Goal: Transaction & Acquisition: Book appointment/travel/reservation

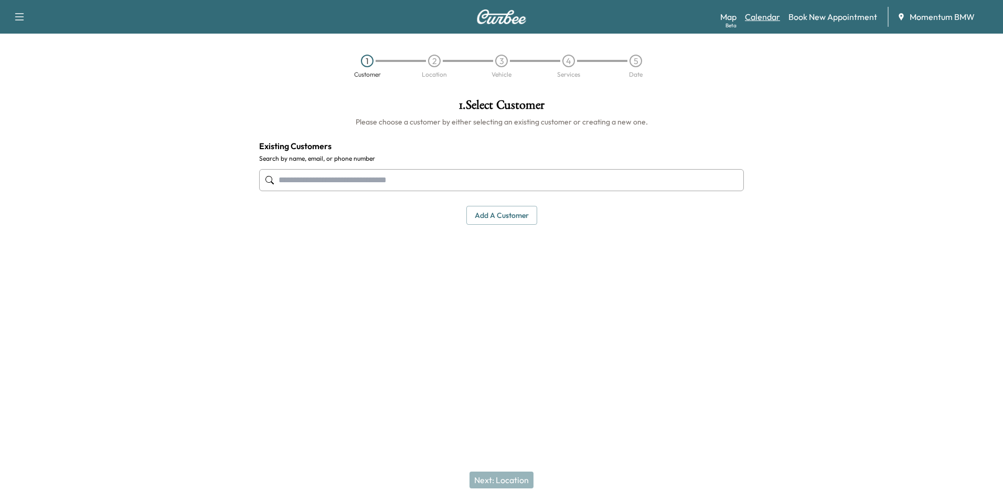
click at [769, 20] on link "Calendar" at bounding box center [762, 16] width 35 height 13
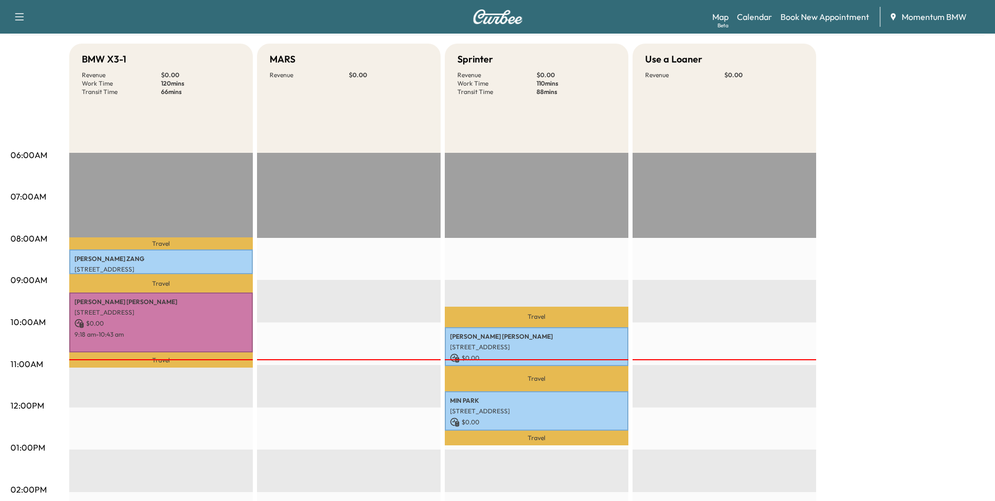
scroll to position [157, 0]
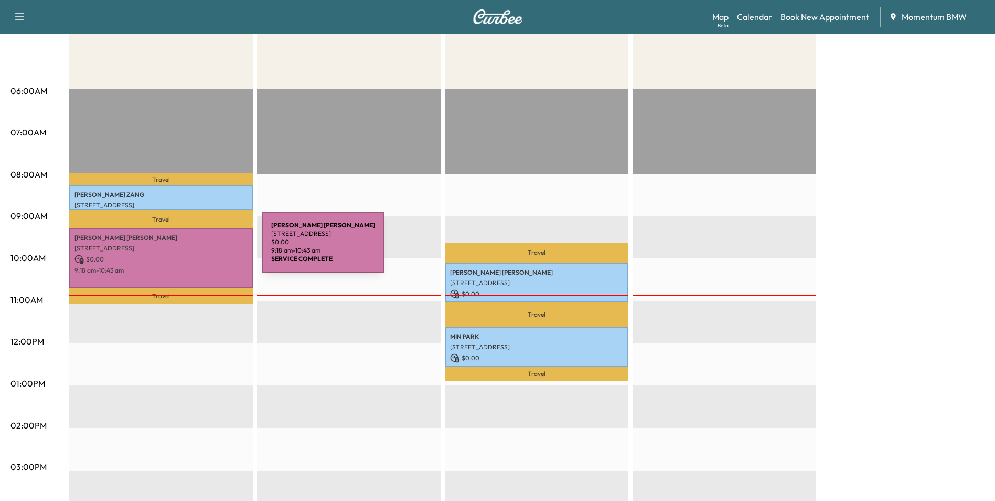
click at [183, 248] on p "[STREET_ADDRESS]" at bounding box center [161, 248] width 173 height 8
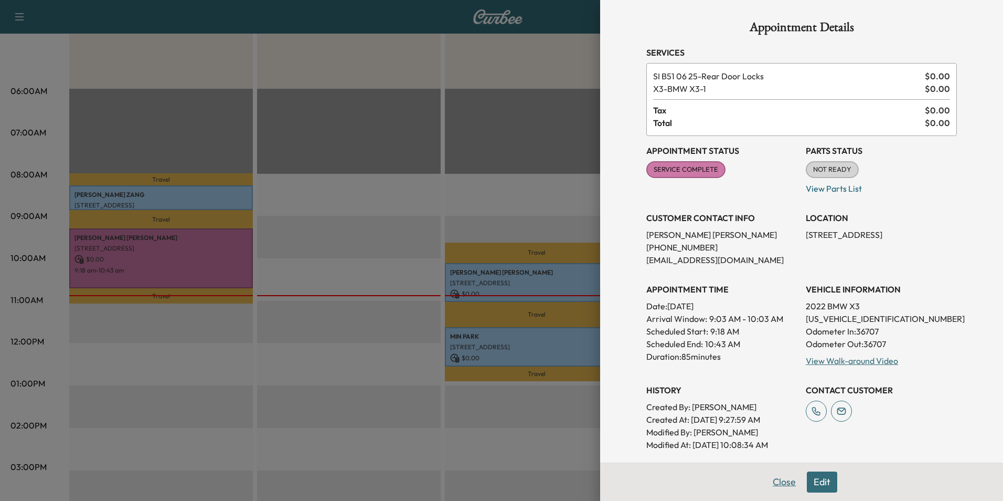
click at [770, 479] on button "Close" at bounding box center [784, 481] width 37 height 21
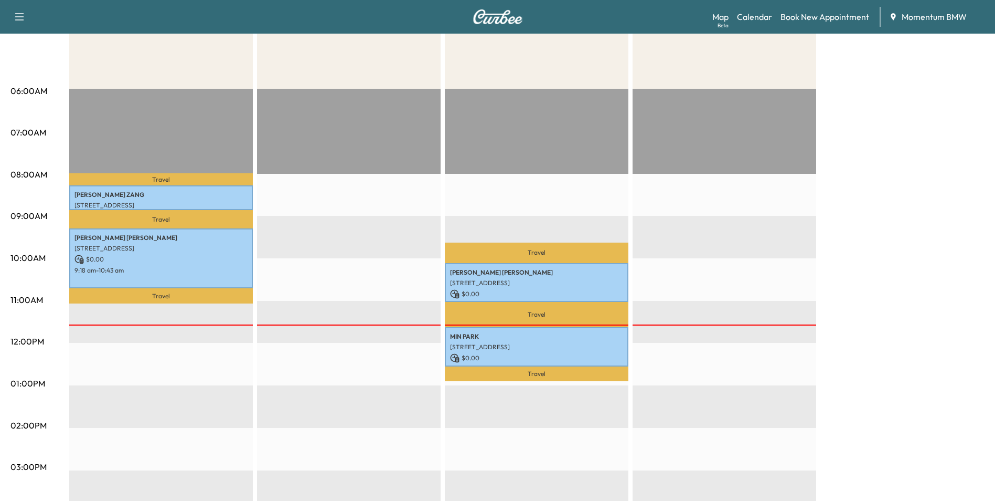
scroll to position [0, 0]
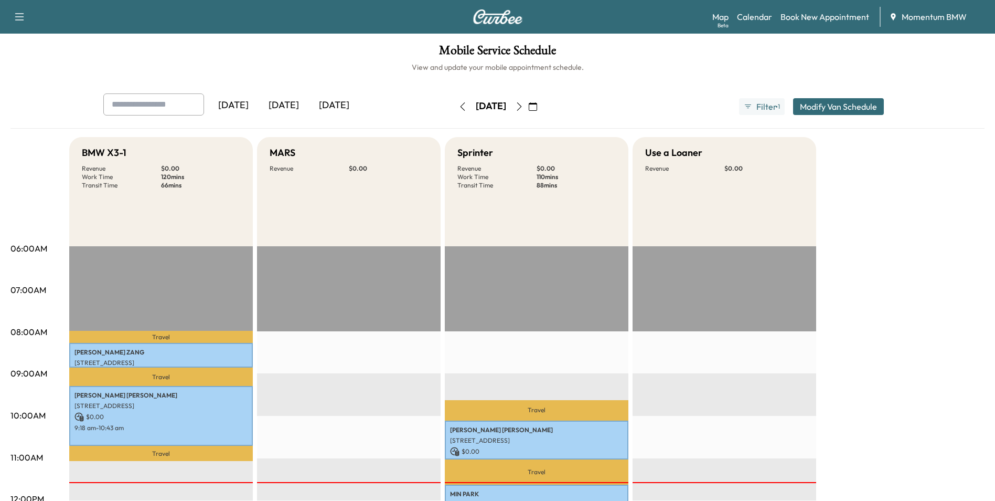
click at [537, 108] on icon "button" at bounding box center [533, 106] width 8 height 8
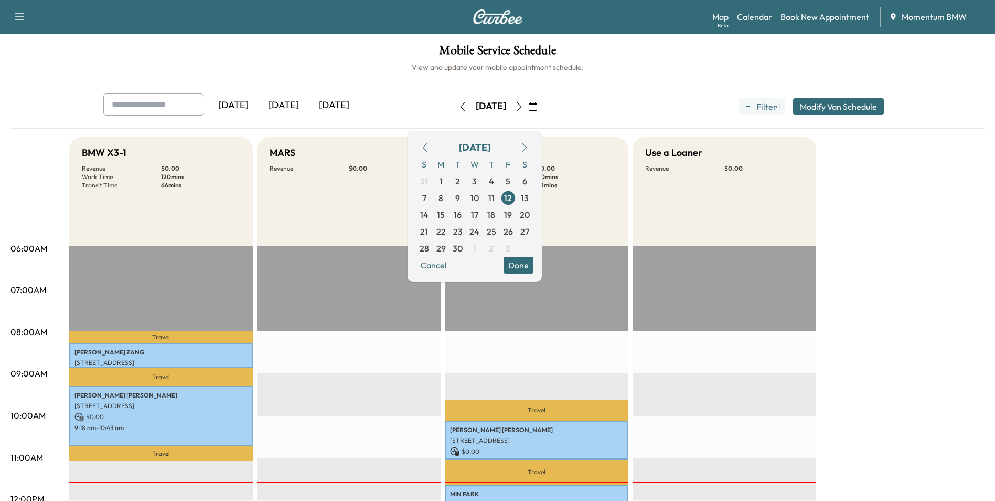
click at [537, 108] on icon "button" at bounding box center [533, 106] width 8 height 8
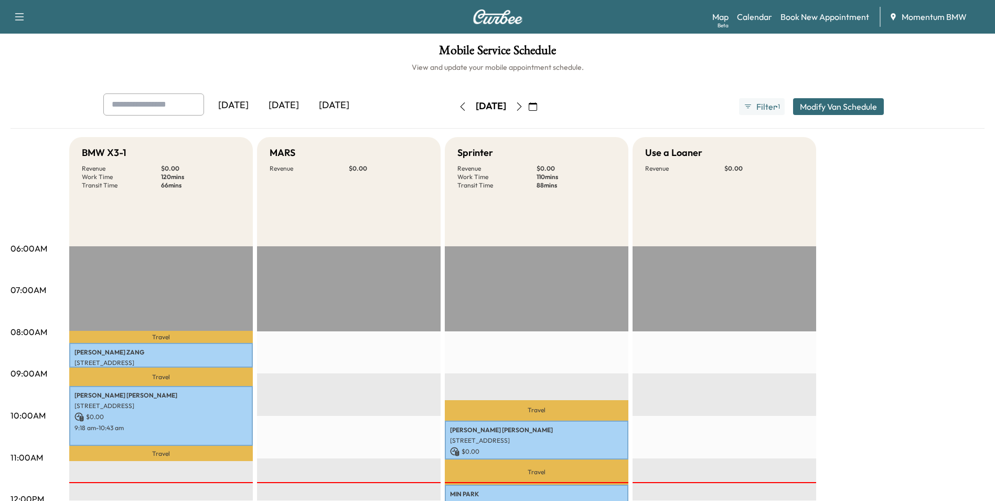
click at [537, 108] on icon "button" at bounding box center [533, 106] width 8 height 8
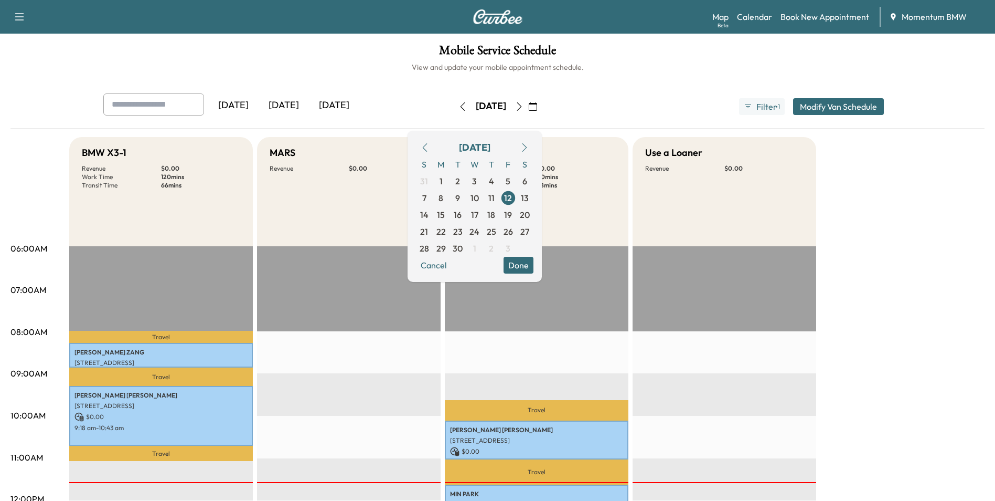
click at [537, 108] on icon "button" at bounding box center [533, 106] width 8 height 8
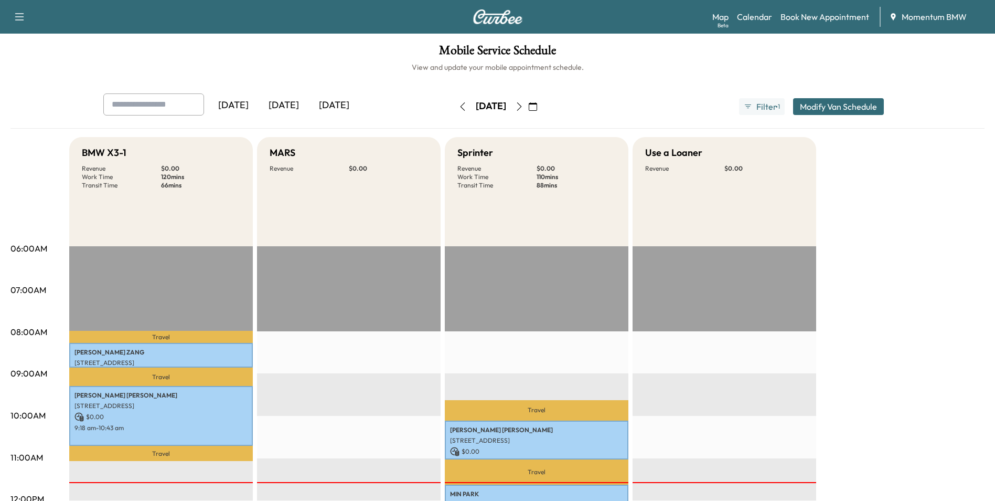
click at [537, 108] on icon "button" at bounding box center [533, 106] width 8 height 8
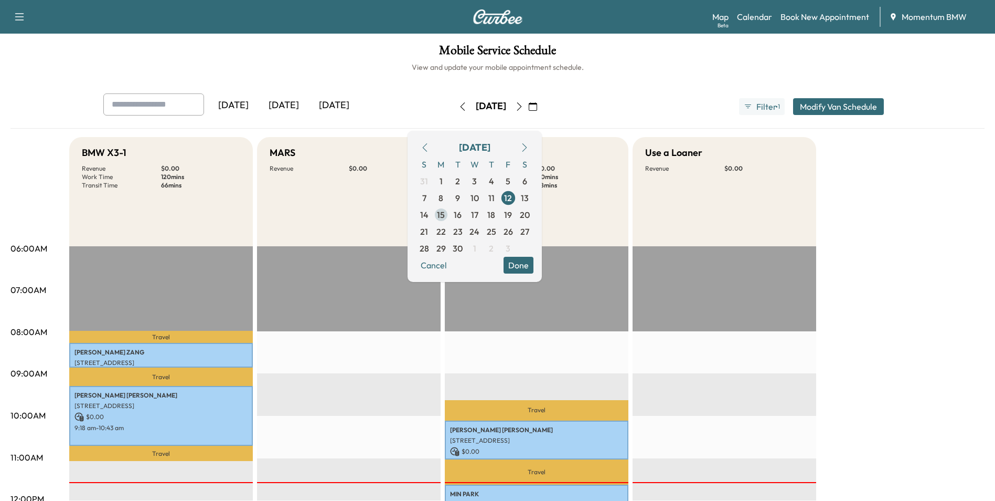
click at [445, 216] on span "15" at bounding box center [441, 214] width 8 height 13
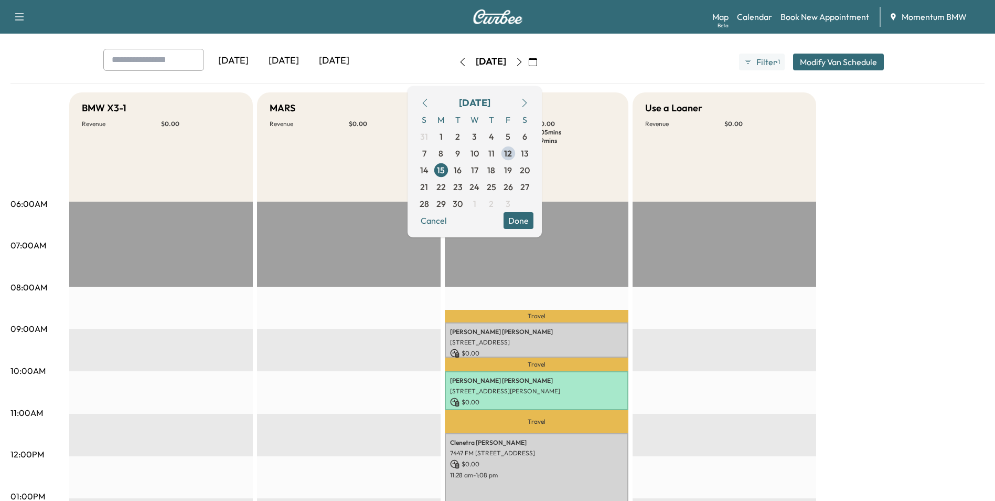
scroll to position [105, 0]
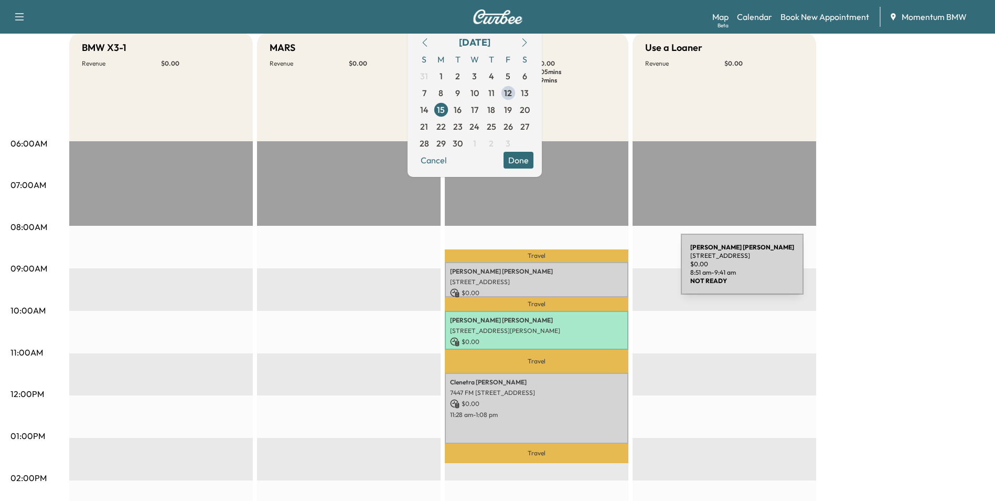
click at [602, 270] on p "[PERSON_NAME]" at bounding box center [536, 271] width 173 height 8
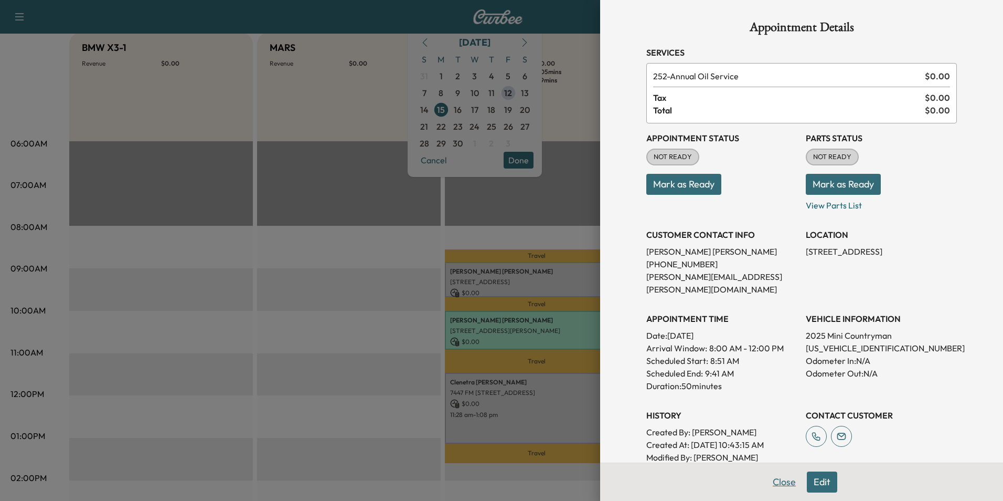
click at [776, 484] on button "Close" at bounding box center [784, 481] width 37 height 21
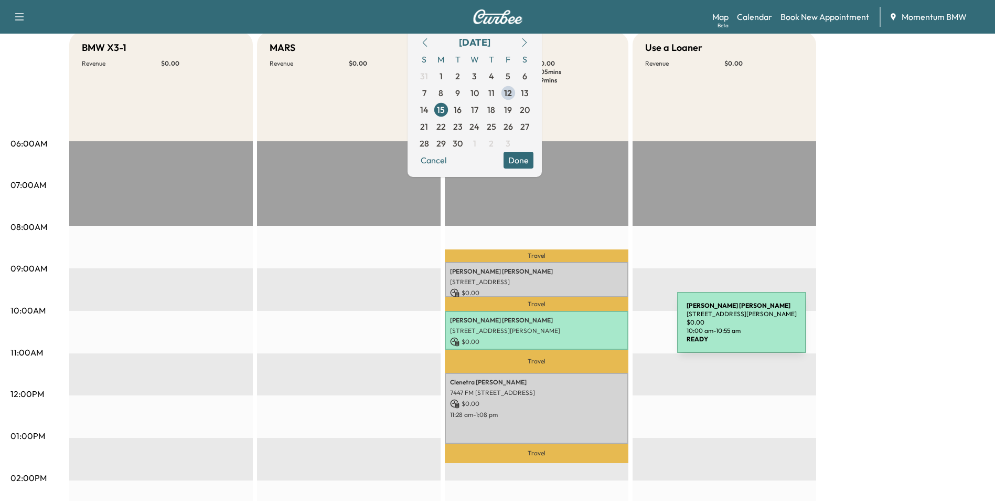
click at [599, 328] on p "[STREET_ADDRESS][PERSON_NAME]" at bounding box center [536, 330] width 173 height 8
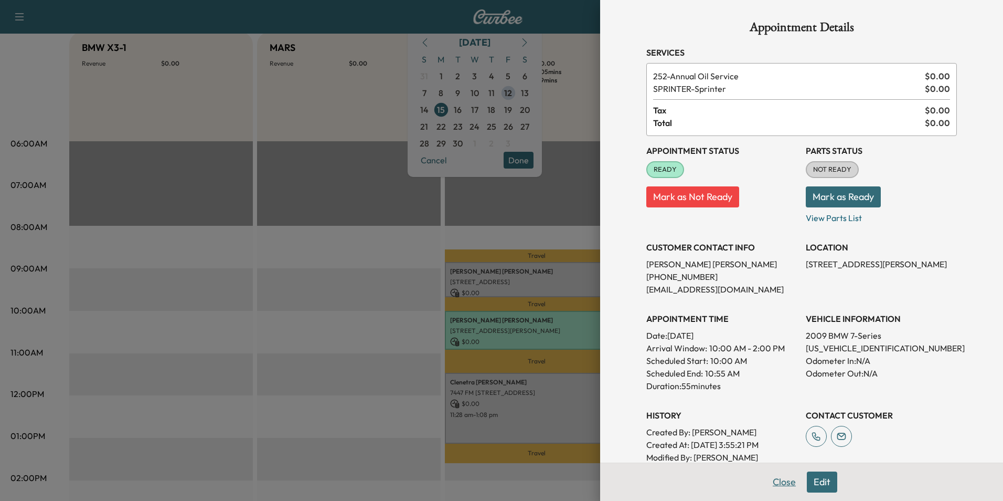
click at [775, 482] on button "Close" at bounding box center [784, 481] width 37 height 21
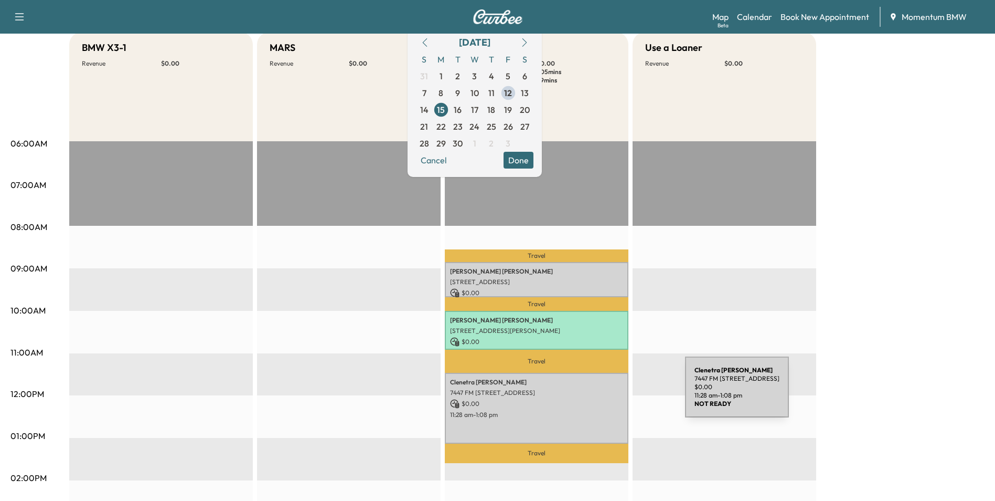
click at [607, 394] on p "7447 FM [STREET_ADDRESS]" at bounding box center [536, 392] width 173 height 8
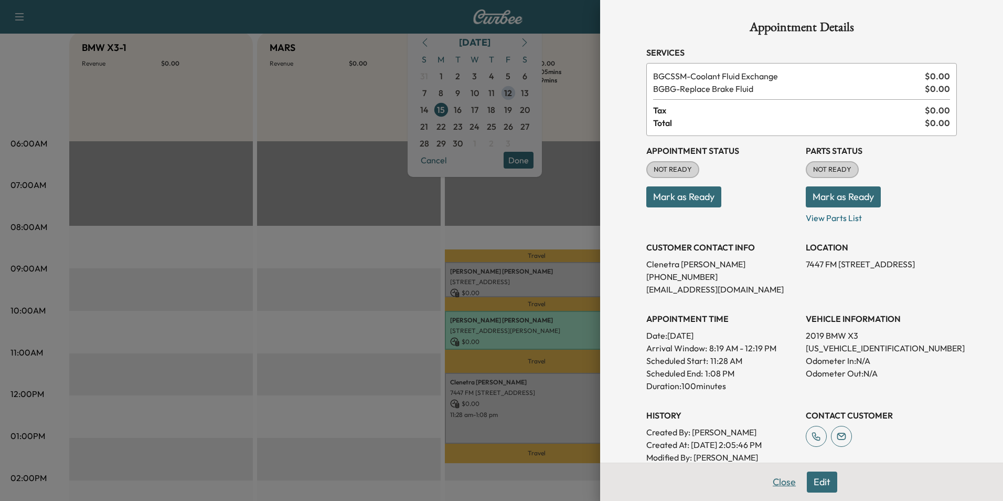
click at [779, 484] on button "Close" at bounding box center [784, 481] width 37 height 21
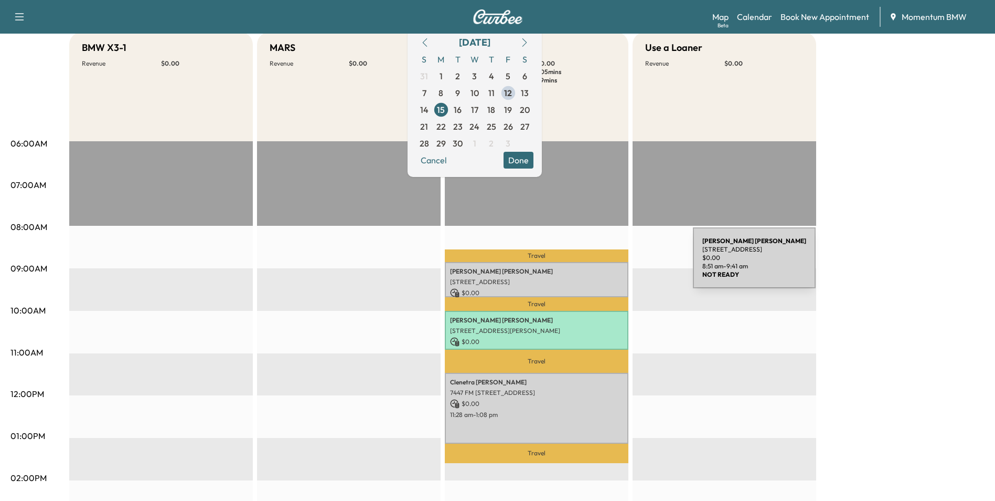
click at [614, 264] on div "[PERSON_NAME] [STREET_ADDRESS] $ 0.00 8:51 am - 9:41 am" at bounding box center [537, 279] width 184 height 35
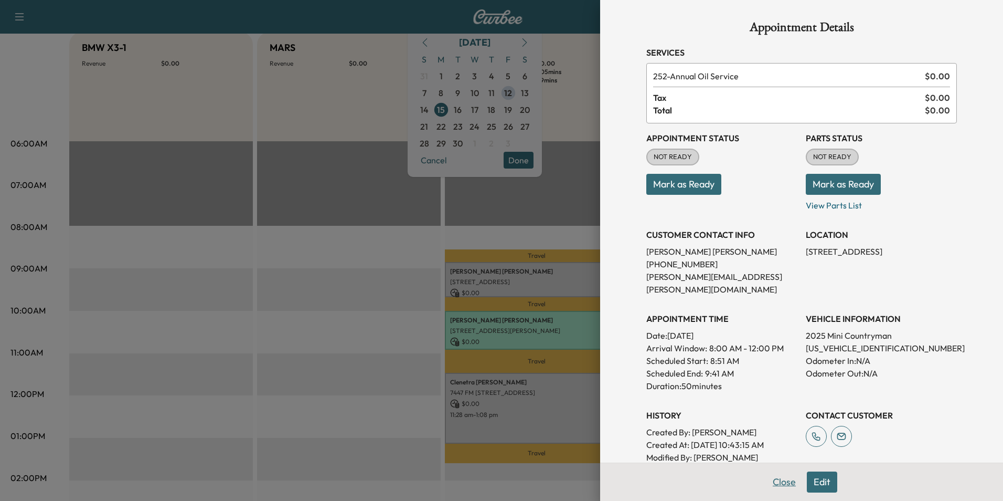
click at [776, 481] on button "Close" at bounding box center [784, 481] width 37 height 21
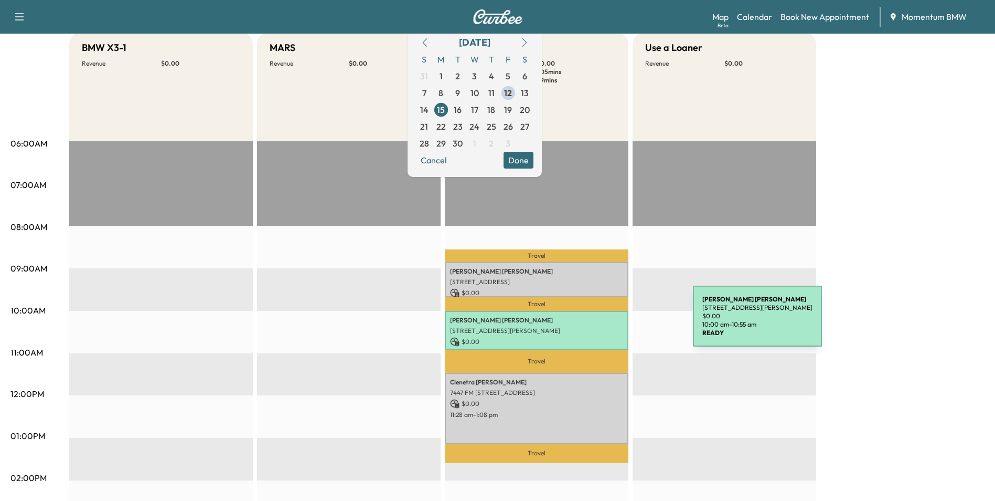
click at [614, 322] on div "[PERSON_NAME] [STREET_ADDRESS][PERSON_NAME] $ 0.00 10:00 am - 10:55 am" at bounding box center [537, 330] width 184 height 39
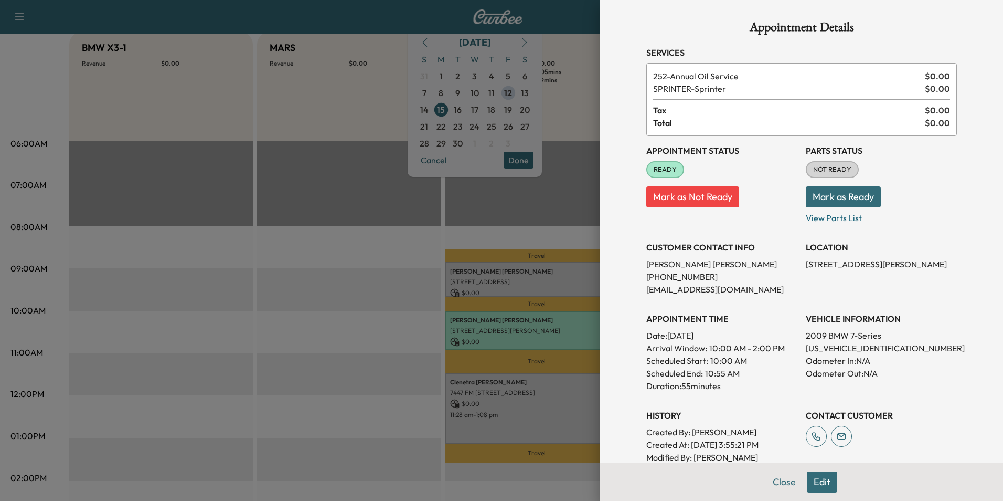
click at [782, 483] on button "Close" at bounding box center [784, 481] width 37 height 21
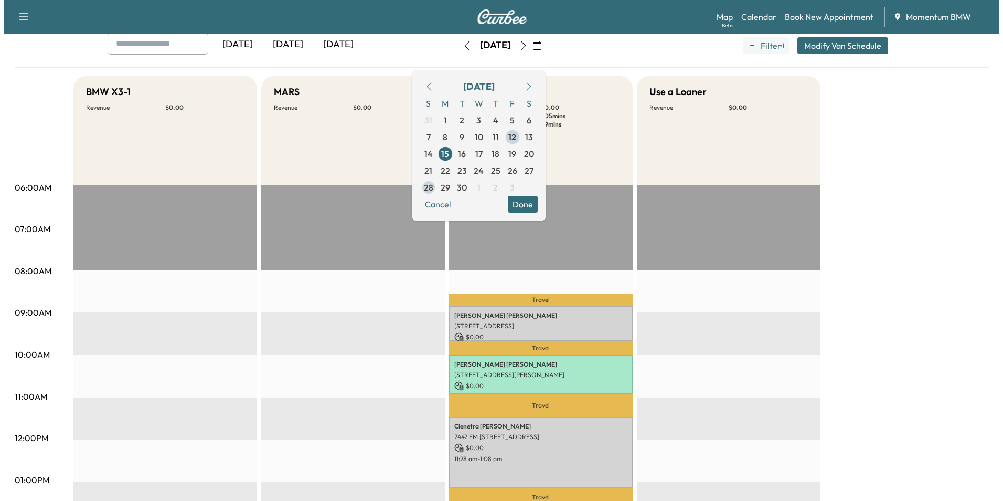
scroll to position [0, 0]
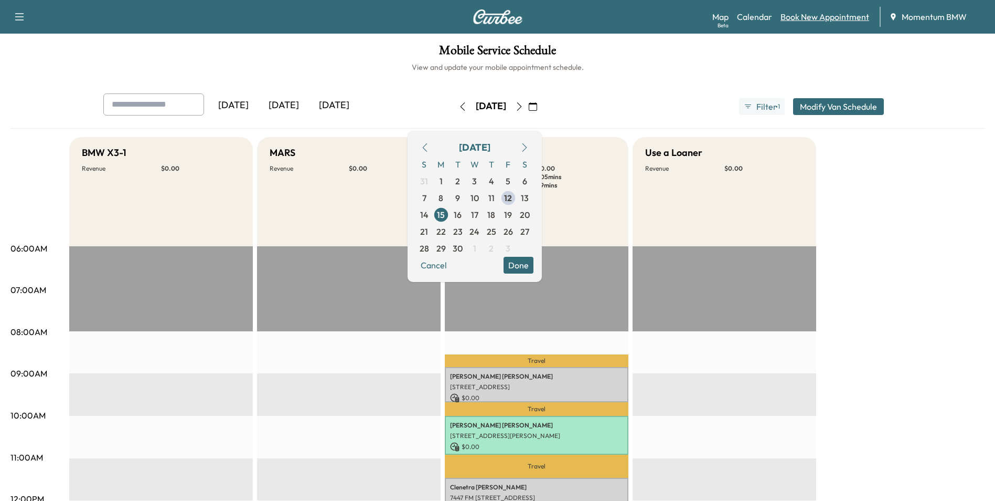
click at [821, 19] on link "Book New Appointment" at bounding box center [825, 16] width 89 height 13
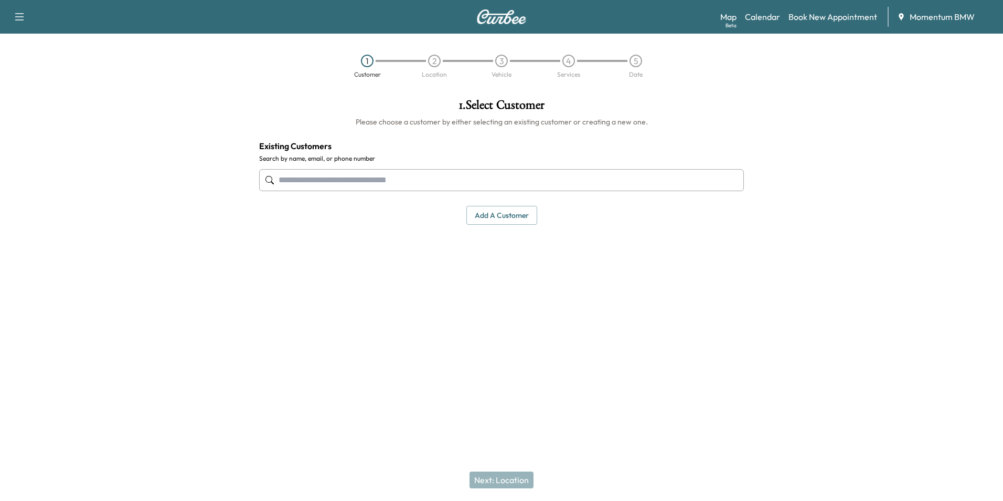
click at [374, 180] on input "text" at bounding box center [501, 180] width 485 height 22
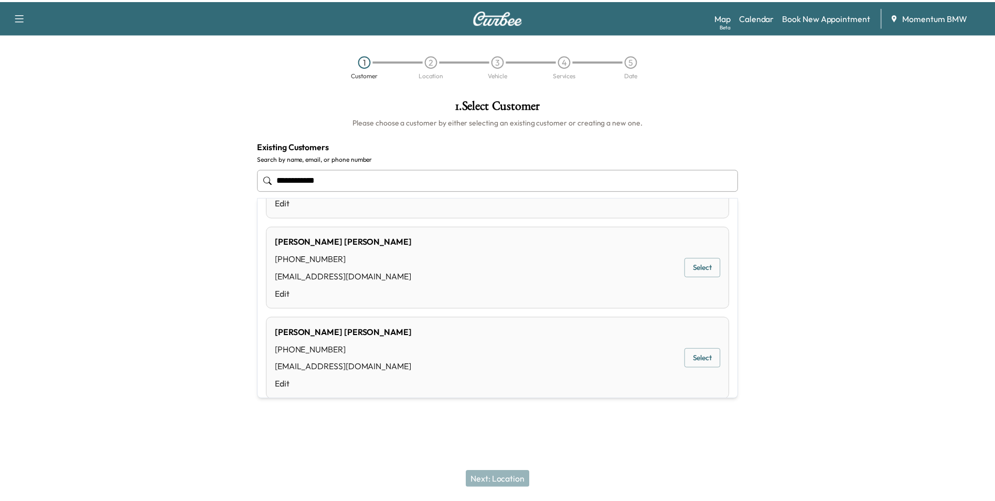
scroll to position [179, 0]
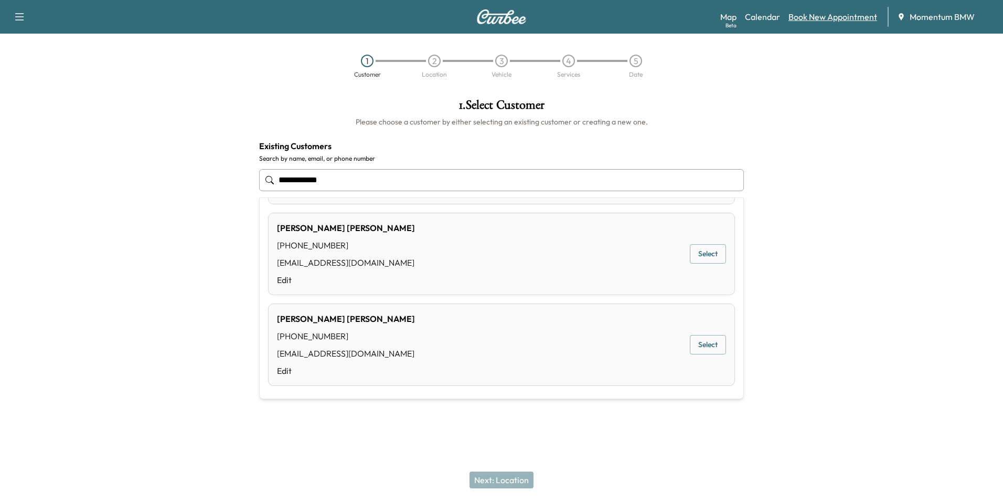
type input "**********"
drag, startPoint x: 855, startPoint y: 16, endPoint x: 869, endPoint y: 22, distance: 14.6
click at [856, 16] on link "Book New Appointment" at bounding box center [833, 16] width 89 height 13
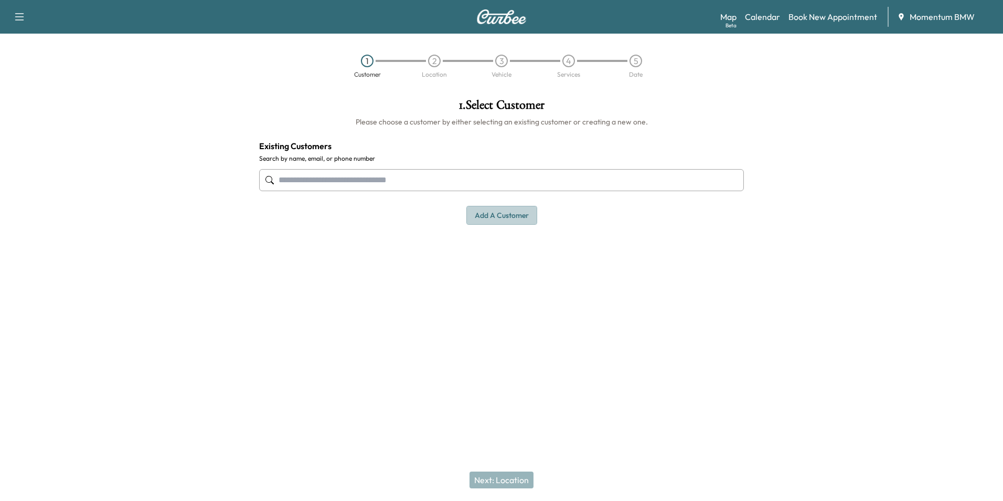
click at [497, 216] on button "Add a customer" at bounding box center [501, 215] width 71 height 19
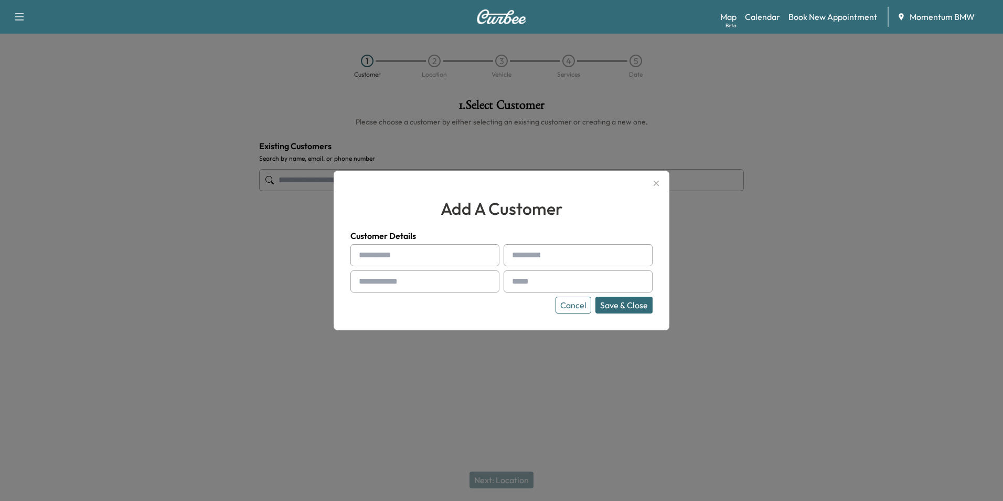
click at [464, 259] on input "text" at bounding box center [424, 255] width 149 height 22
type input "*******"
type input "*****"
click at [407, 258] on input "*******" at bounding box center [424, 255] width 149 height 22
type input "******"
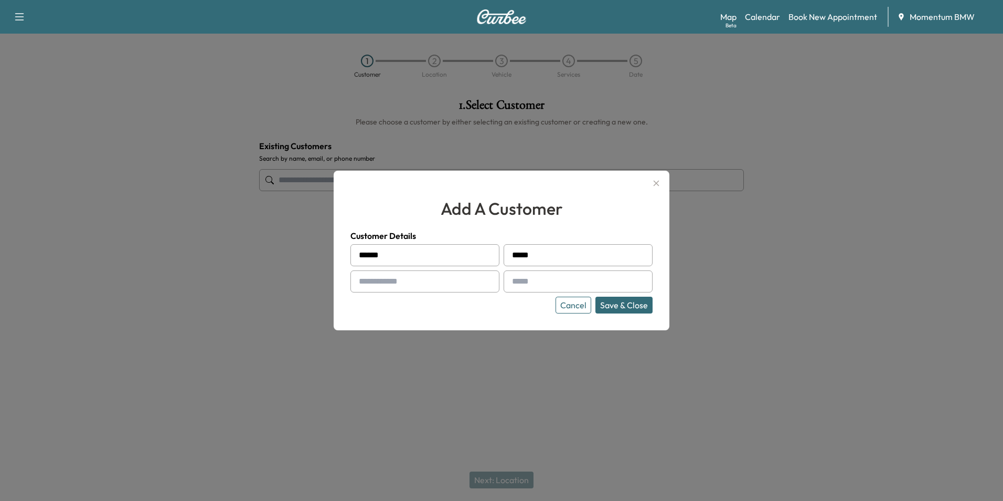
click at [361, 279] on div at bounding box center [361, 281] width 13 height 13
click at [365, 278] on div at bounding box center [361, 281] width 13 height 13
click at [382, 282] on input "text" at bounding box center [424, 281] width 149 height 22
type input "**********"
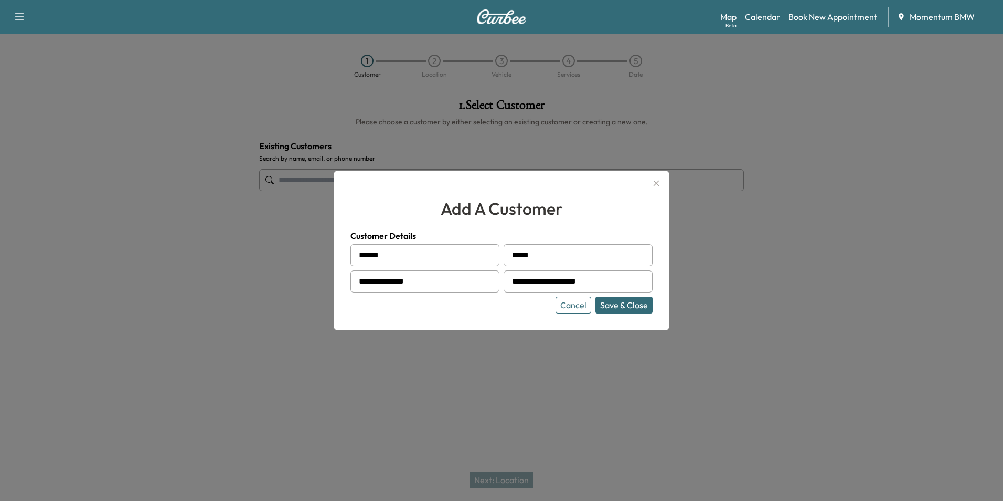
click at [632, 305] on button "Save & Close" at bounding box center [624, 304] width 57 height 17
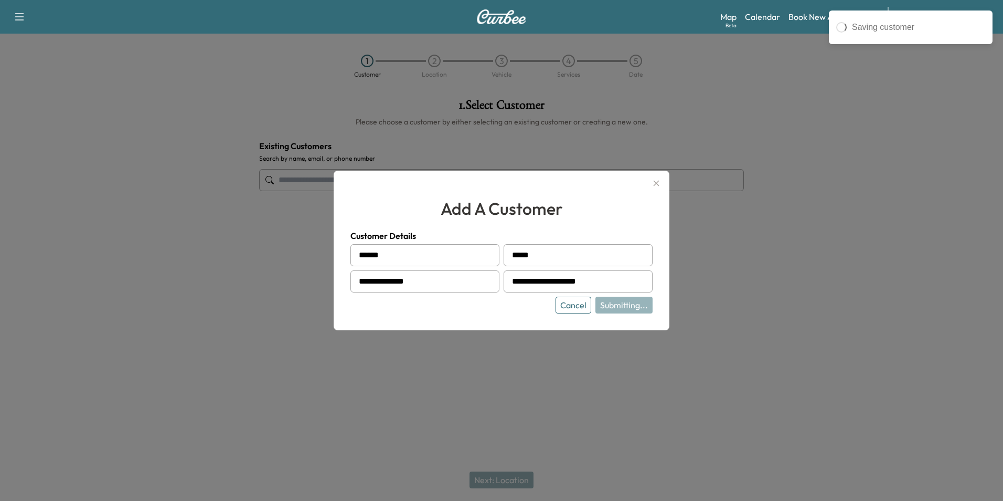
type input "**********"
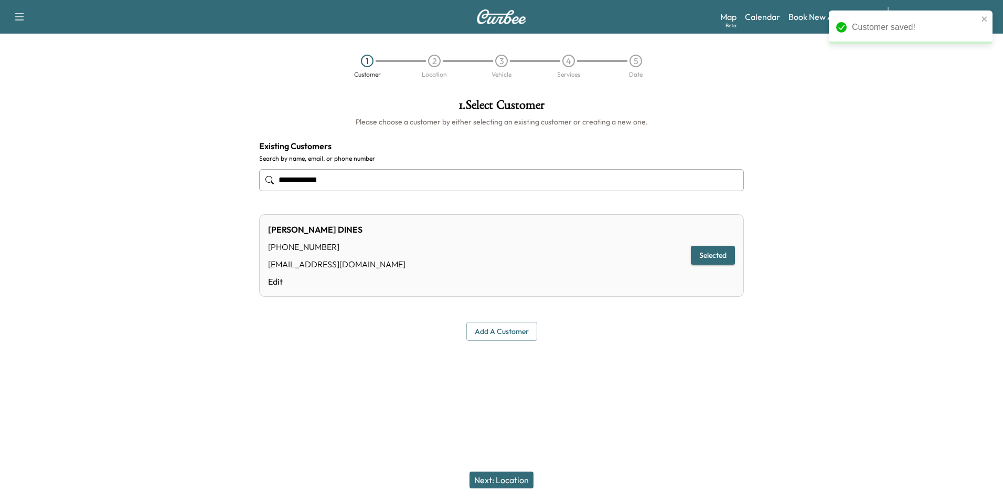
click at [514, 482] on button "Next: Location" at bounding box center [502, 479] width 64 height 17
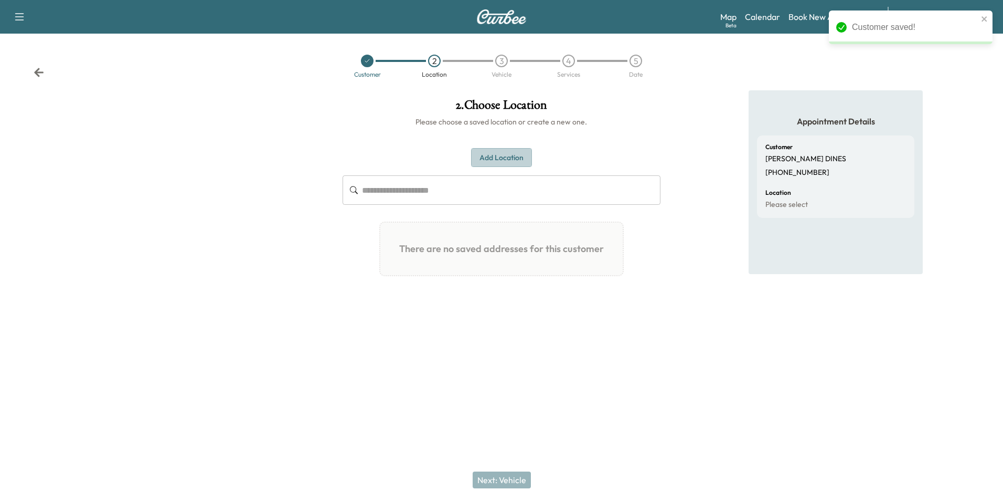
click at [516, 160] on button "Add Location" at bounding box center [501, 157] width 61 height 19
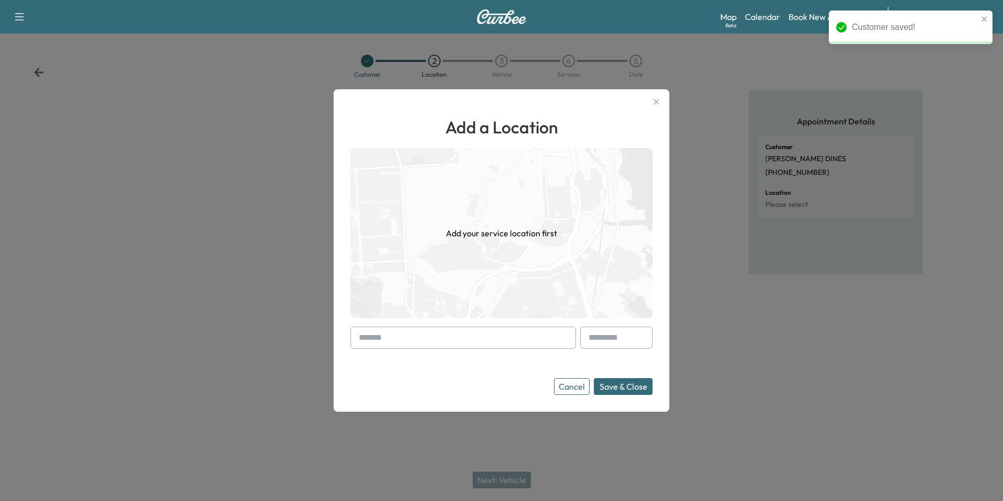
click at [482, 338] on input "text" at bounding box center [463, 337] width 226 height 22
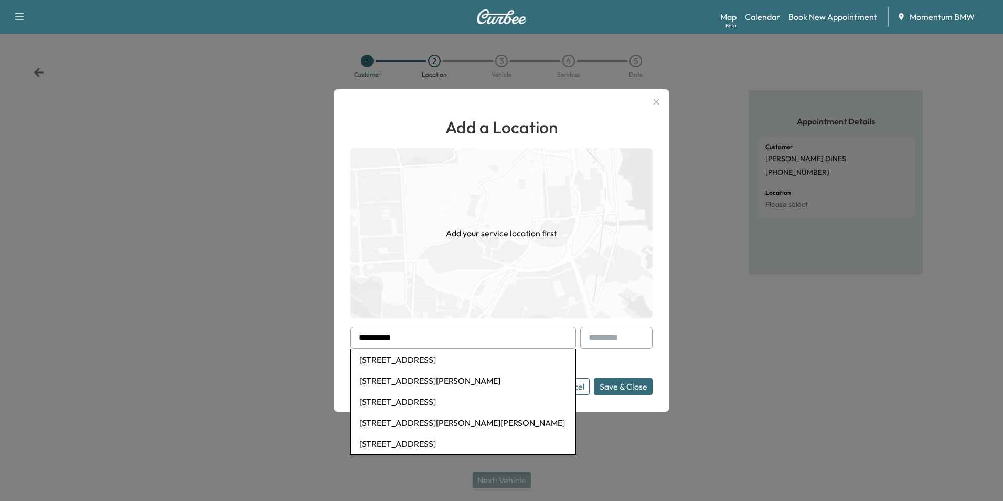
click at [472, 358] on li "[STREET_ADDRESS]" at bounding box center [463, 359] width 225 height 21
type input "**********"
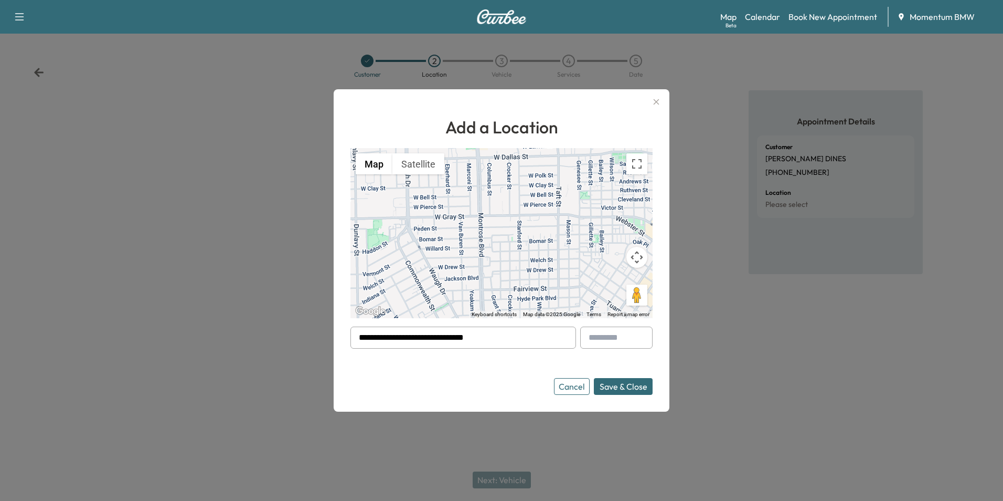
click at [640, 384] on button "Save & Close" at bounding box center [623, 386] width 59 height 17
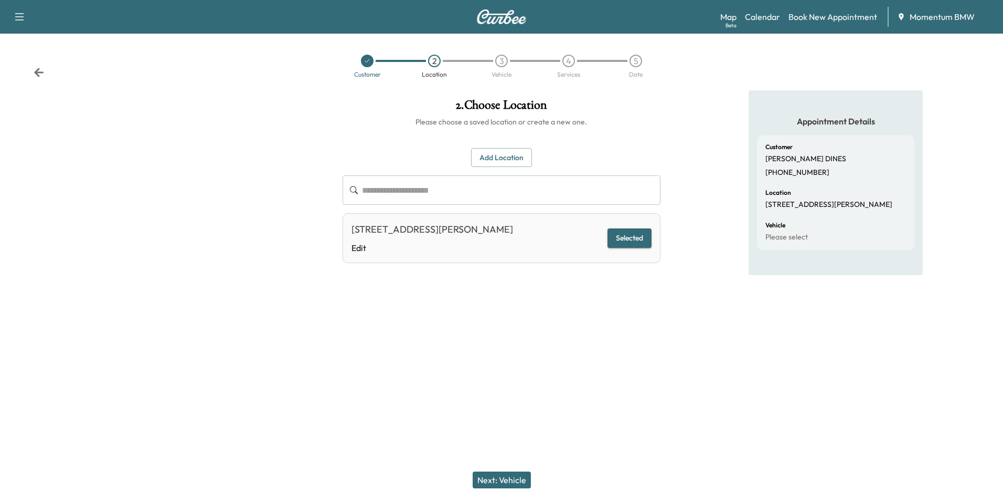
click at [504, 477] on button "Next: Vehicle" at bounding box center [502, 479] width 58 height 17
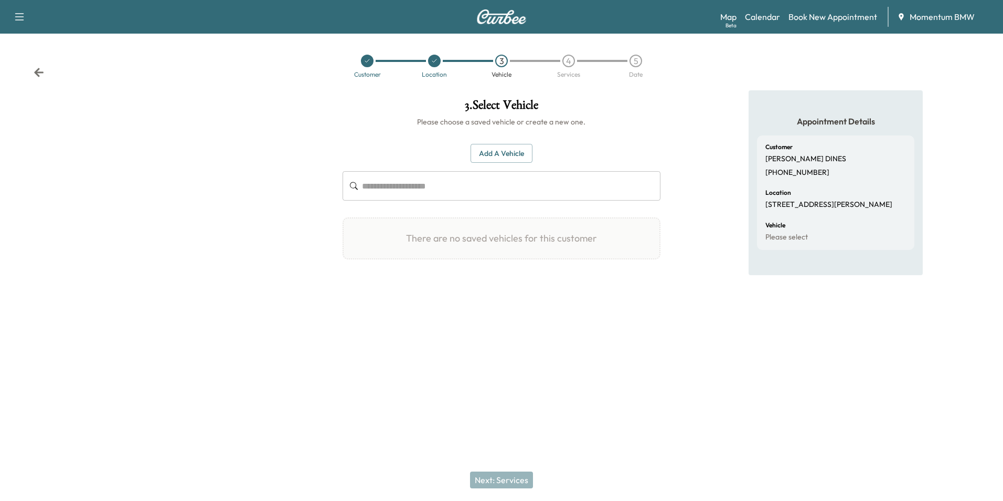
click at [512, 151] on button "Add a Vehicle" at bounding box center [502, 153] width 62 height 19
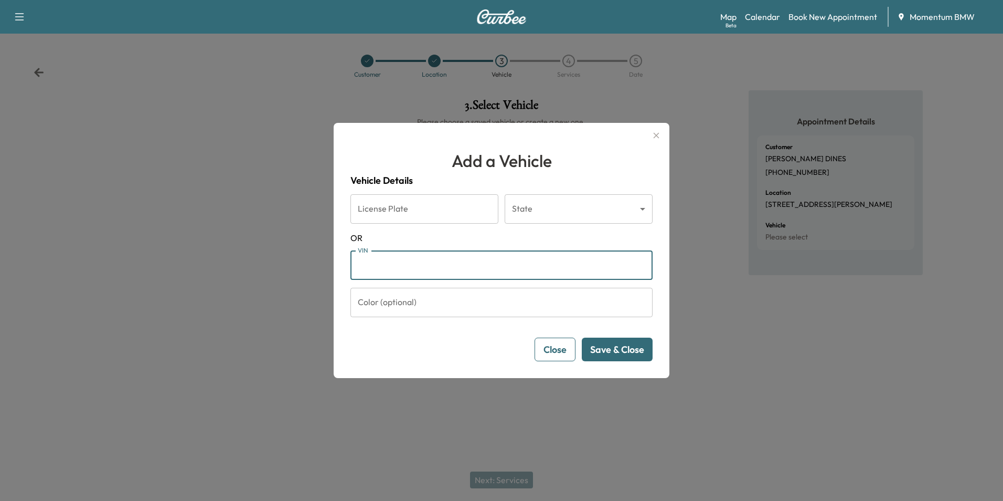
paste input "**********"
type input "**********"
click at [635, 349] on button "Save & Close" at bounding box center [617, 349] width 71 height 24
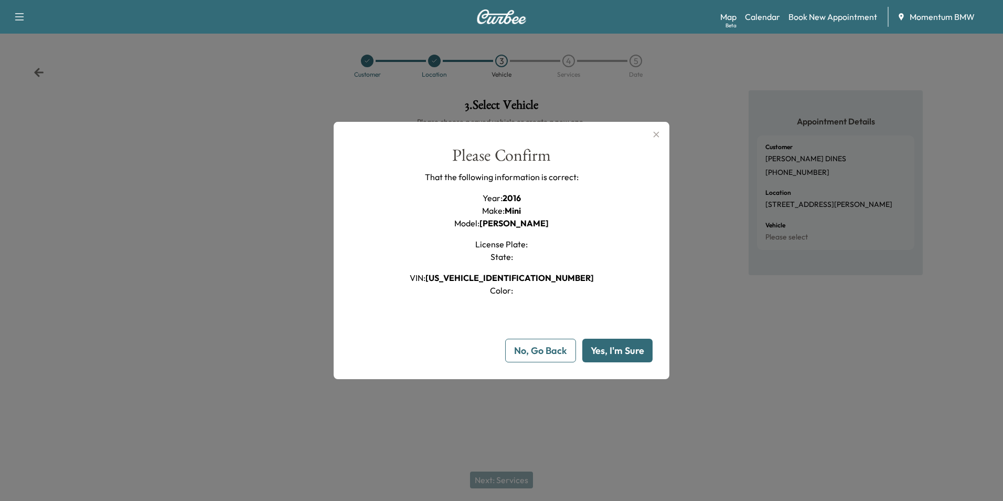
click at [635, 349] on button "Yes, I'm Sure" at bounding box center [617, 350] width 70 height 24
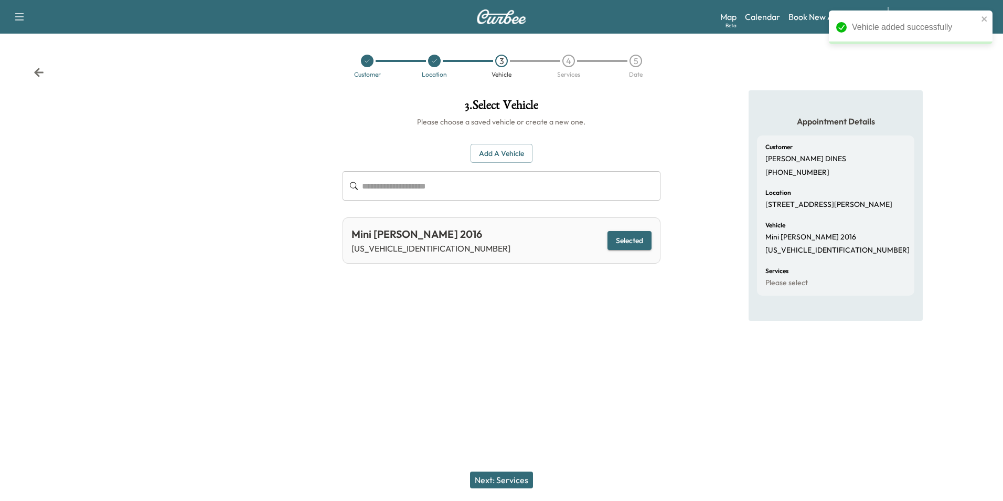
click at [513, 479] on button "Next: Services" at bounding box center [501, 479] width 63 height 17
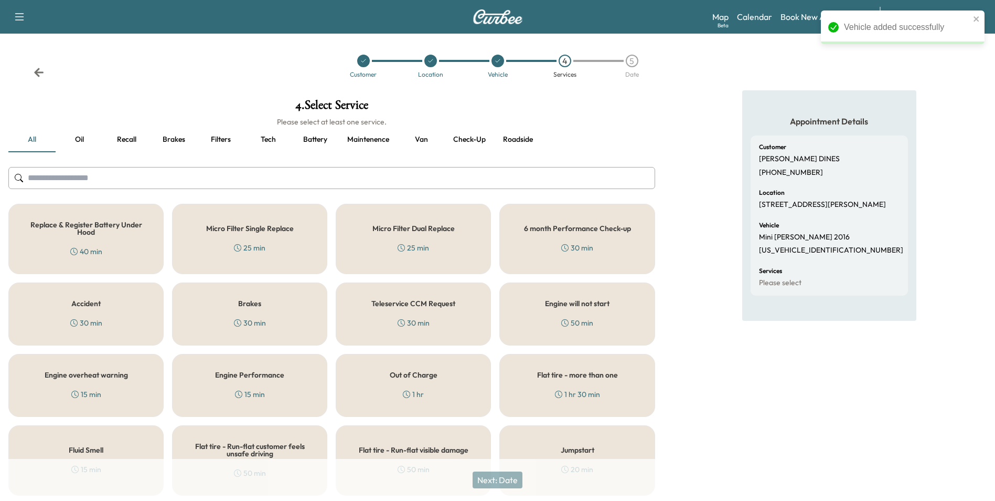
click at [82, 140] on button "Oil" at bounding box center [79, 139] width 47 height 25
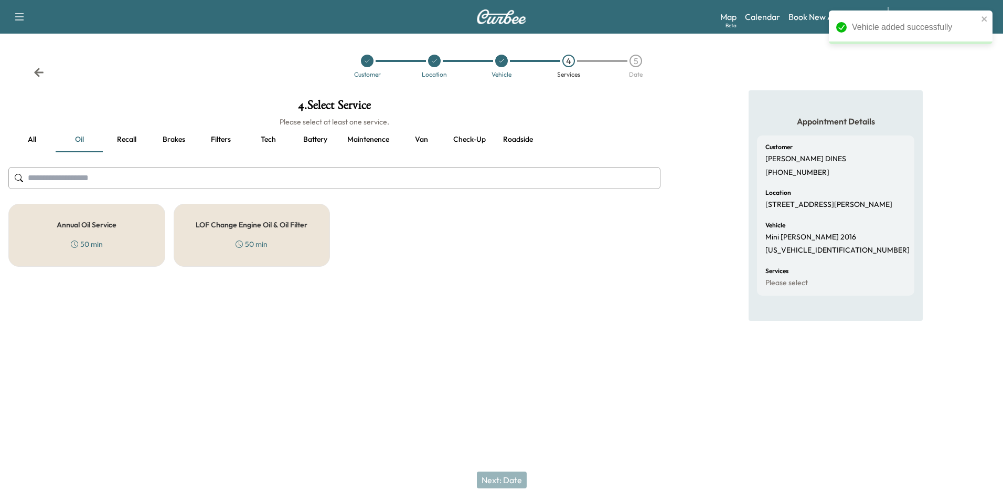
click at [110, 219] on div "Annual Oil Service 50 min" at bounding box center [86, 235] width 157 height 63
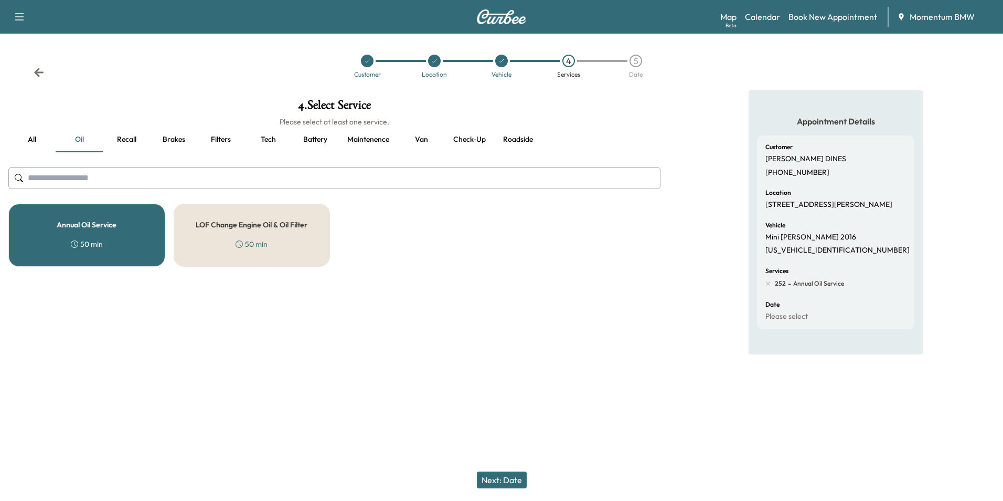
click at [513, 477] on button "Next: Date" at bounding box center [502, 479] width 50 height 17
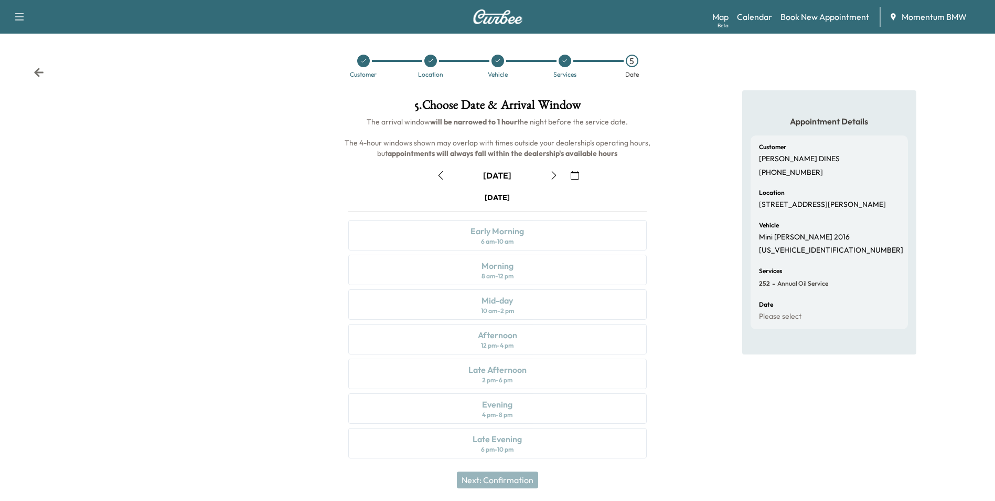
drag, startPoint x: 577, startPoint y: 175, endPoint x: 584, endPoint y: 174, distance: 6.9
click at [578, 175] on icon "button" at bounding box center [575, 175] width 8 height 8
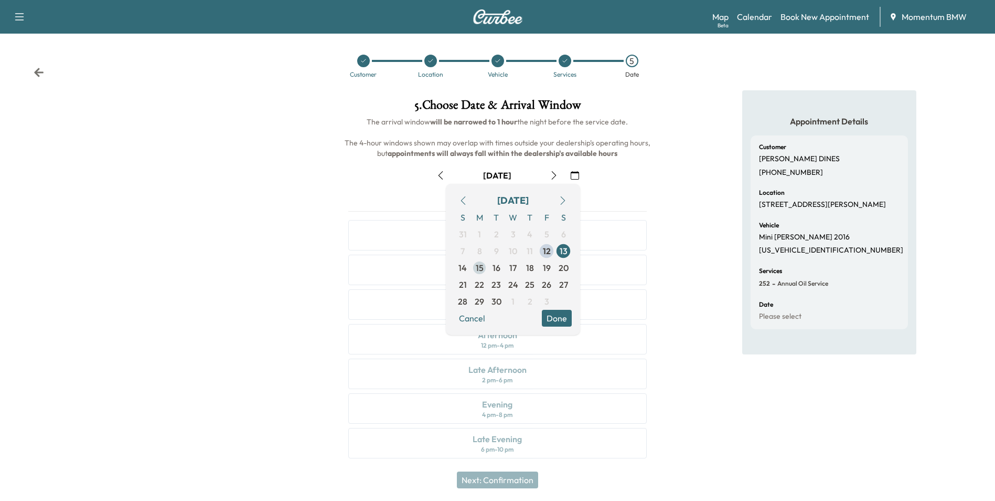
click at [481, 268] on span "15" at bounding box center [480, 267] width 8 height 13
click at [551, 315] on button "Done" at bounding box center [557, 318] width 30 height 17
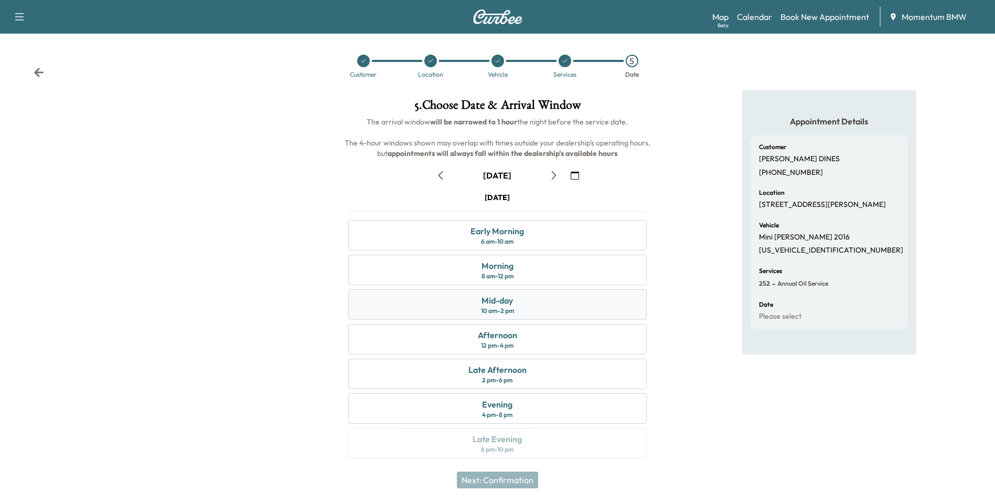
click at [536, 304] on div "Mid-day 10 am - 2 pm" at bounding box center [497, 304] width 298 height 30
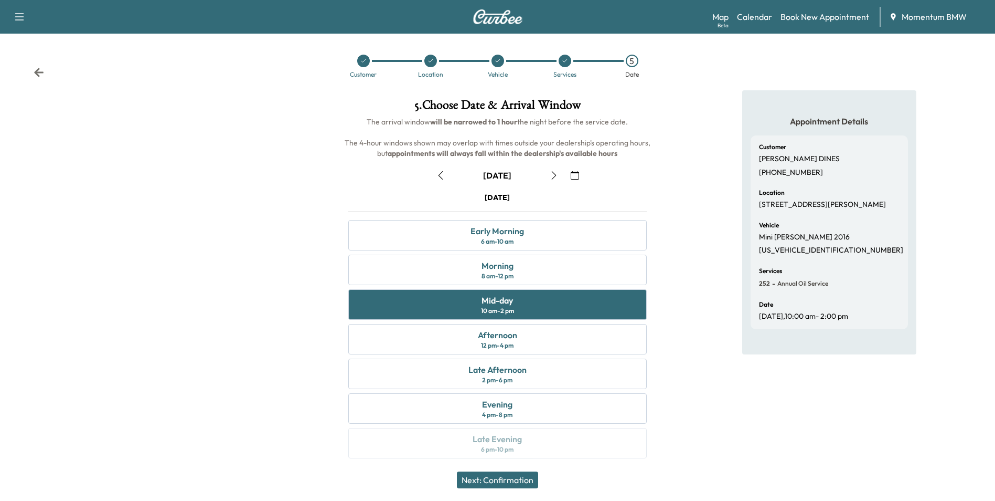
click at [513, 479] on button "Next: Confirmation" at bounding box center [497, 479] width 81 height 17
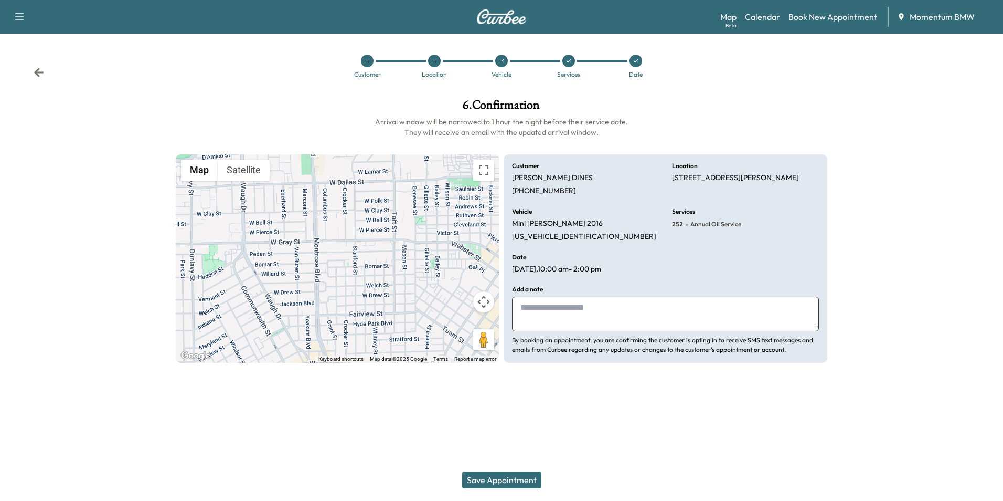
click at [603, 318] on textarea at bounding box center [665, 313] width 307 height 35
type textarea "**********"
click at [525, 477] on button "Save Appointment" at bounding box center [501, 479] width 79 height 17
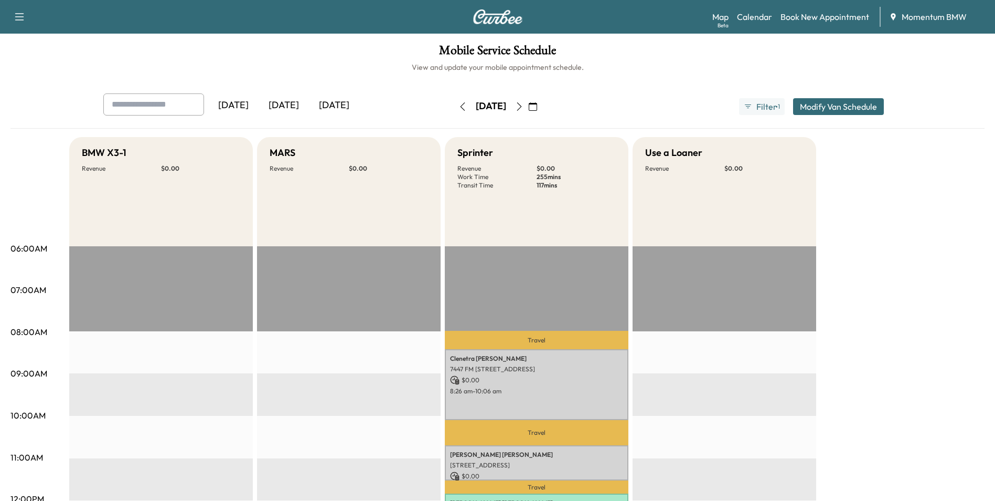
drag, startPoint x: 567, startPoint y: 108, endPoint x: 584, endPoint y: 111, distance: 18.1
click at [537, 108] on icon "button" at bounding box center [533, 106] width 8 height 8
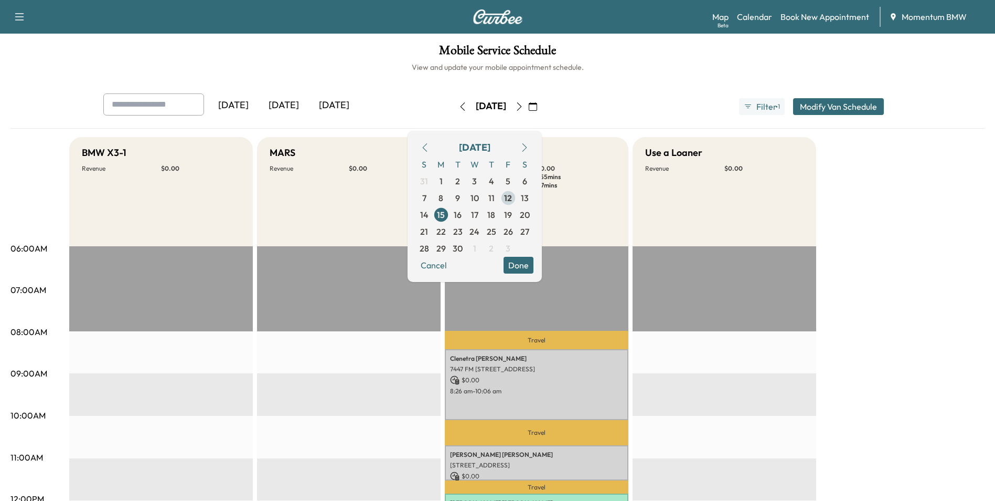
click at [512, 198] on span "12" at bounding box center [508, 198] width 8 height 13
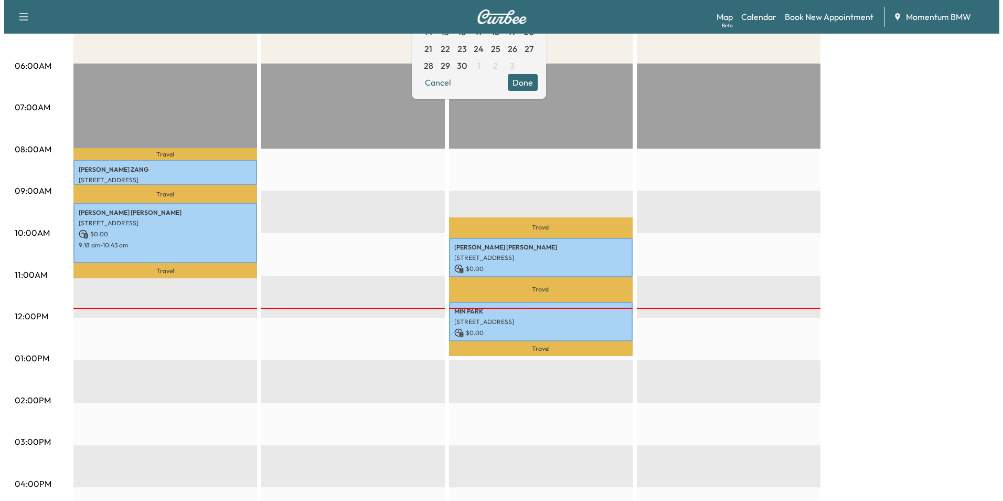
scroll to position [210, 0]
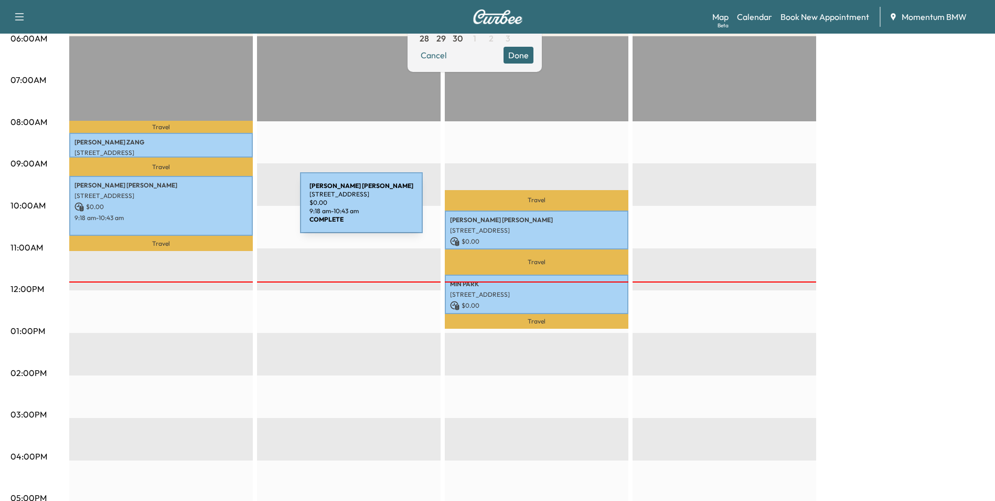
click at [221, 209] on p "$ 0.00" at bounding box center [161, 206] width 173 height 9
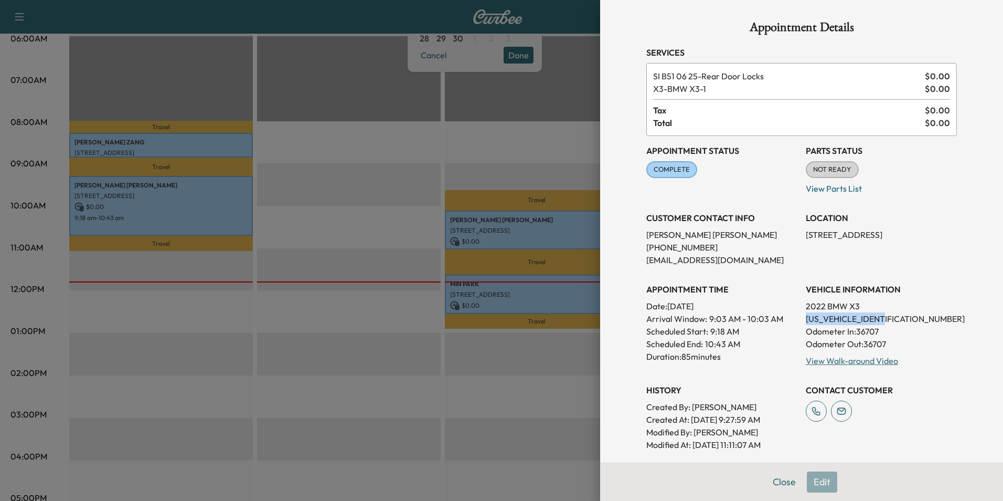
drag, startPoint x: 887, startPoint y: 318, endPoint x: 800, endPoint y: 323, distance: 87.7
click at [806, 323] on p "[US_VEHICLE_IDENTIFICATION_NUMBER]" at bounding box center [881, 318] width 151 height 13
drag, startPoint x: 800, startPoint y: 323, endPoint x: 862, endPoint y: 318, distance: 62.1
copy p "[US_VEHICLE_IDENTIFICATION_NUMBER]"
